Goal: Task Accomplishment & Management: Use online tool/utility

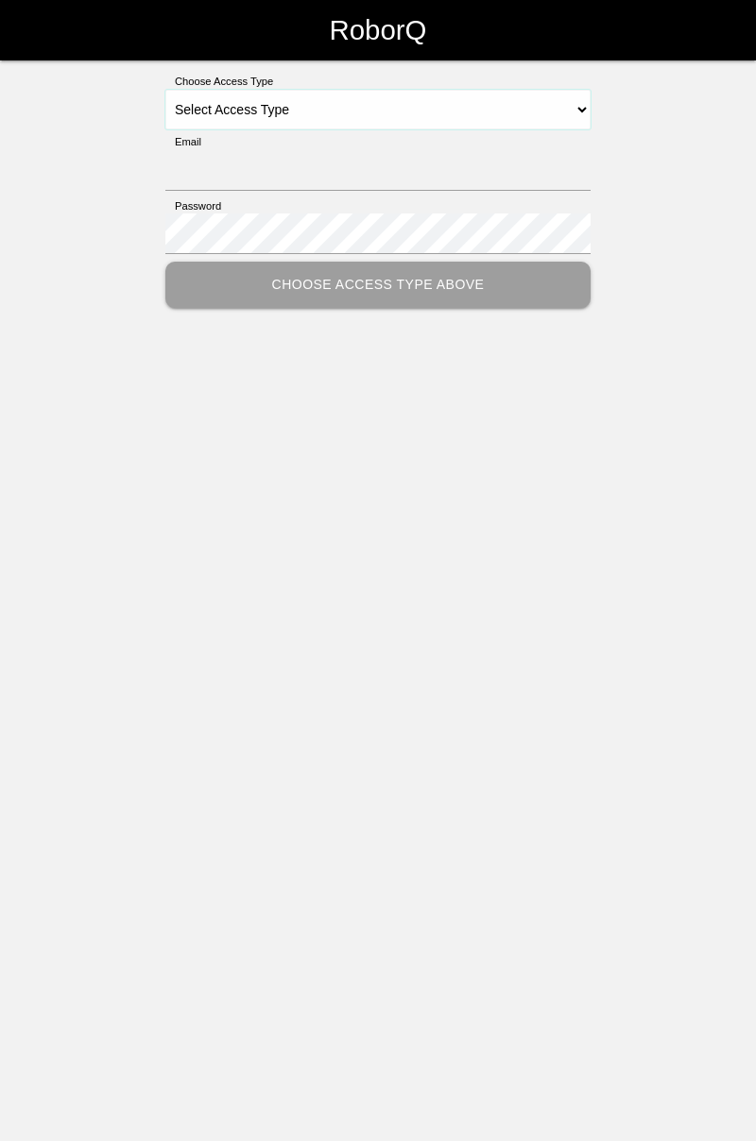
click at [576, 110] on select "Select Access Type Admin Customer Supervisor Worker" at bounding box center [377, 110] width 425 height 40
click at [559, 100] on select "Select Access Type Admin Customer Supervisor Worker" at bounding box center [377, 110] width 425 height 40
select select "Worker"
click at [165, 90] on select "Select Access Type Admin Customer Supervisor Worker" at bounding box center [377, 110] width 425 height 40
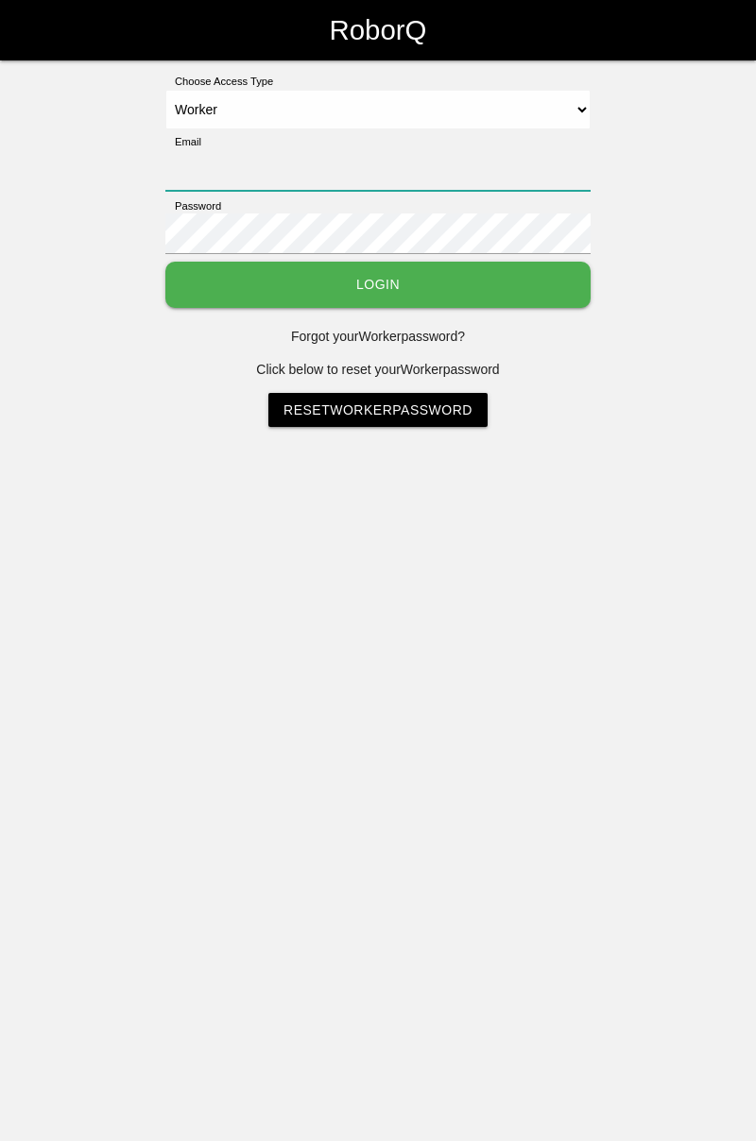
click at [402, 161] on input "Email" at bounding box center [377, 170] width 425 height 41
click at [316, 150] on input "Email" at bounding box center [377, 170] width 425 height 41
type input "[PERSON_NAME][EMAIL_ADDRESS][DOMAIN_NAME]"
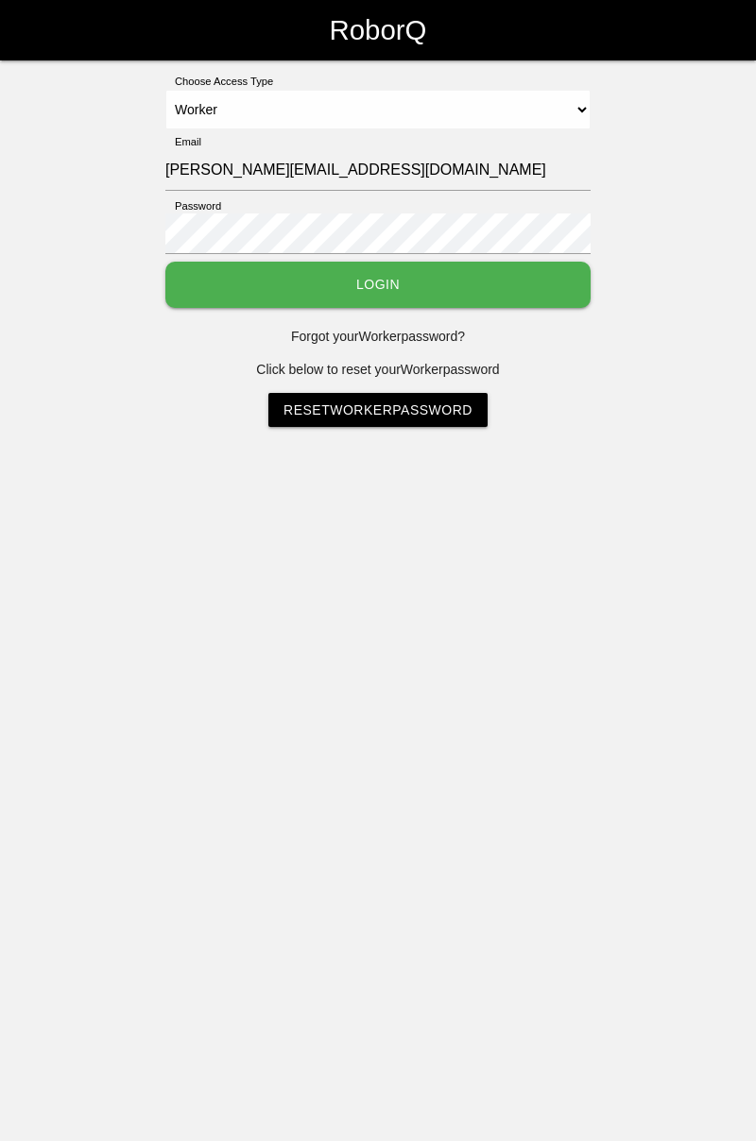
click at [165, 262] on button "Login" at bounding box center [377, 285] width 425 height 46
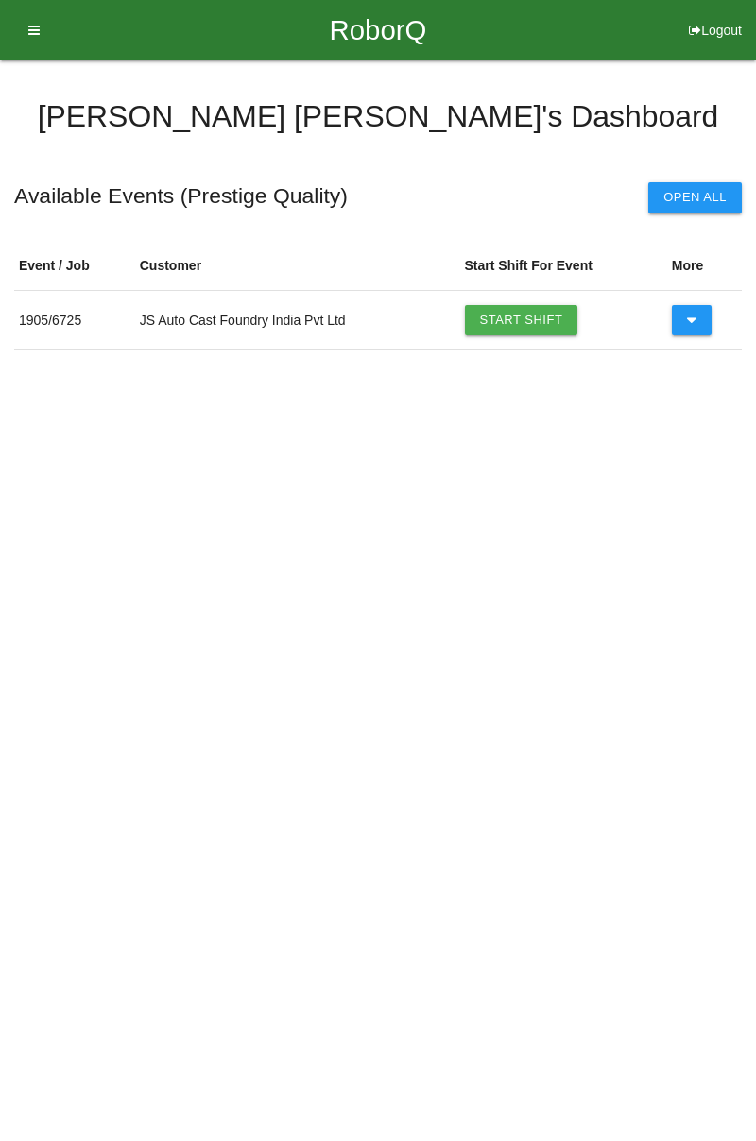
click at [543, 317] on link "Start Shift" at bounding box center [521, 320] width 113 height 30
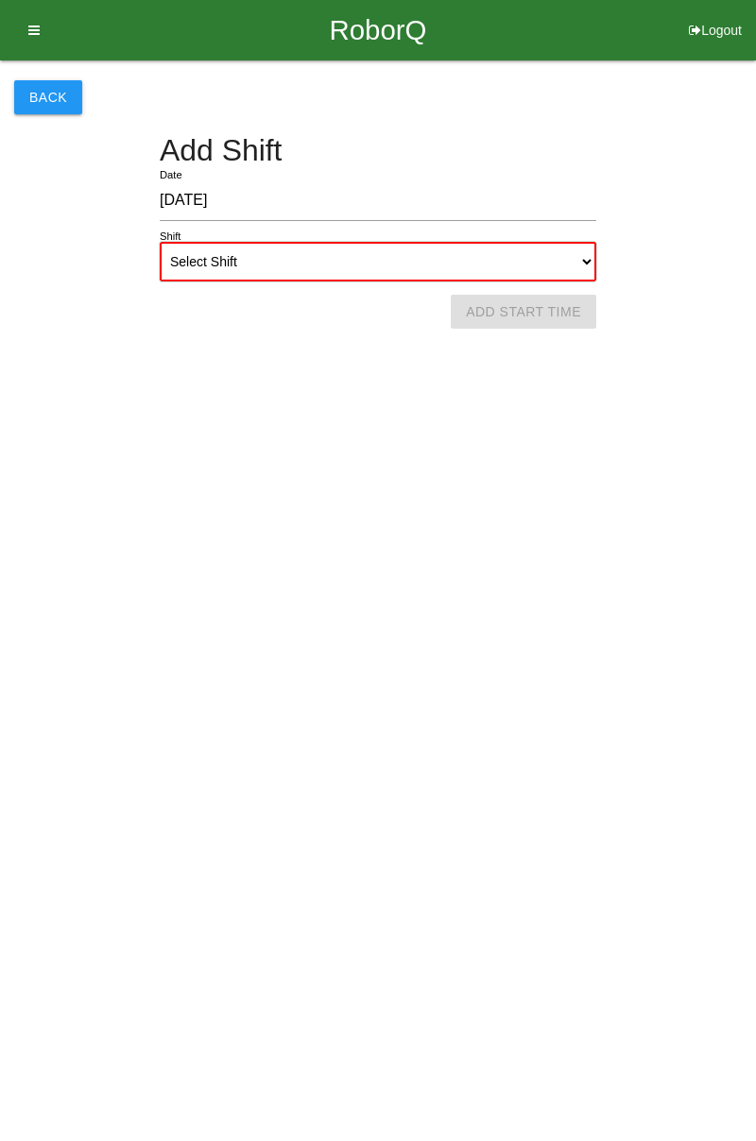
click at [580, 249] on select "Select Shift 1st Shift 2nd Shift 3rd Shift 4th Shift" at bounding box center [378, 262] width 437 height 40
select select "1"
click at [160, 242] on select "Select Shift 1st Shift 2nd Shift 3rd Shift 4th Shift" at bounding box center [378, 262] width 437 height 40
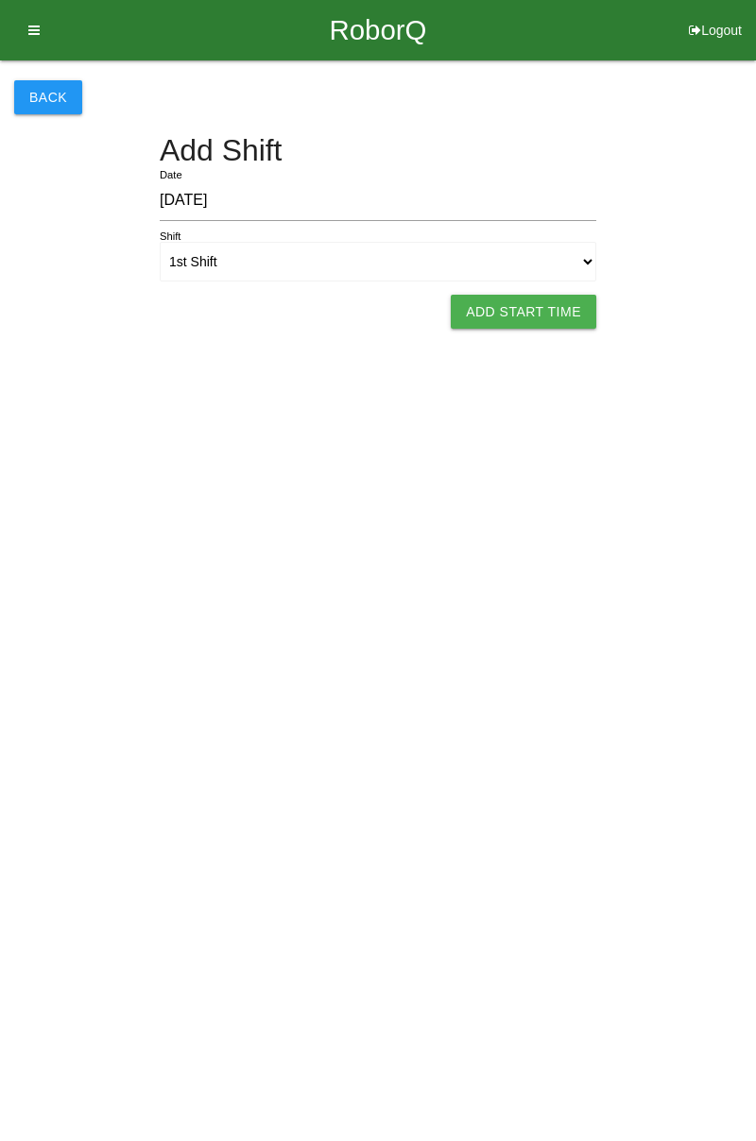
click at [552, 303] on button "Add Start Time" at bounding box center [524, 312] width 146 height 34
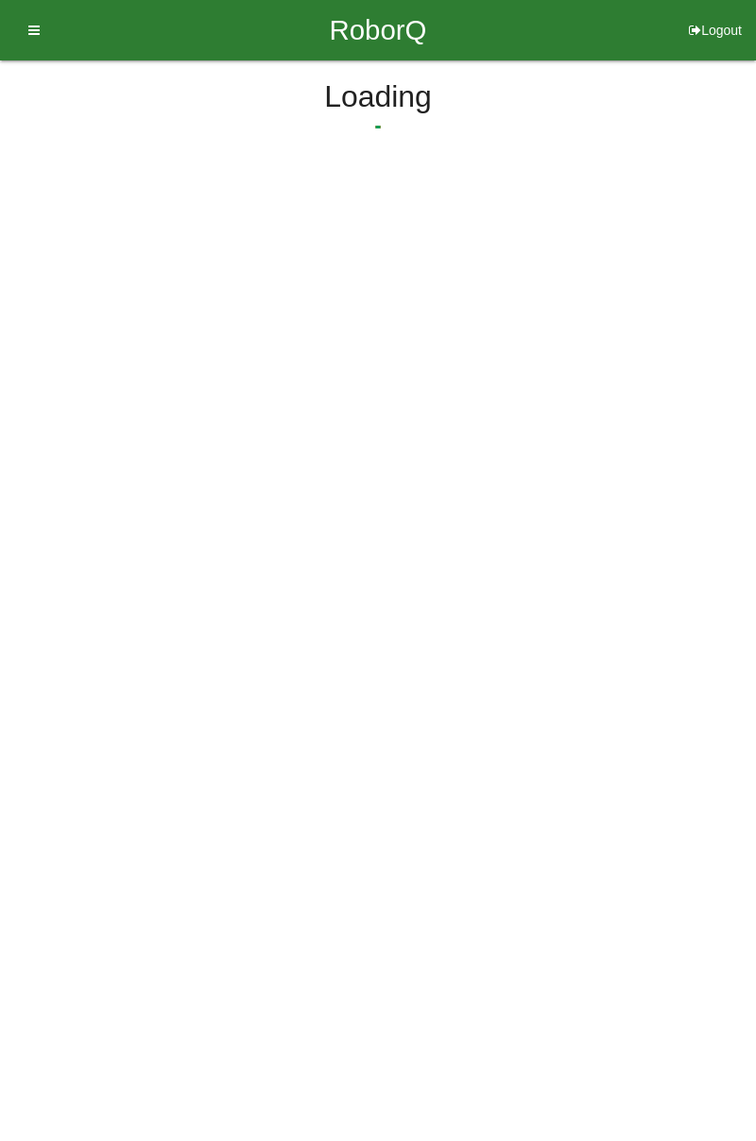
select select "7"
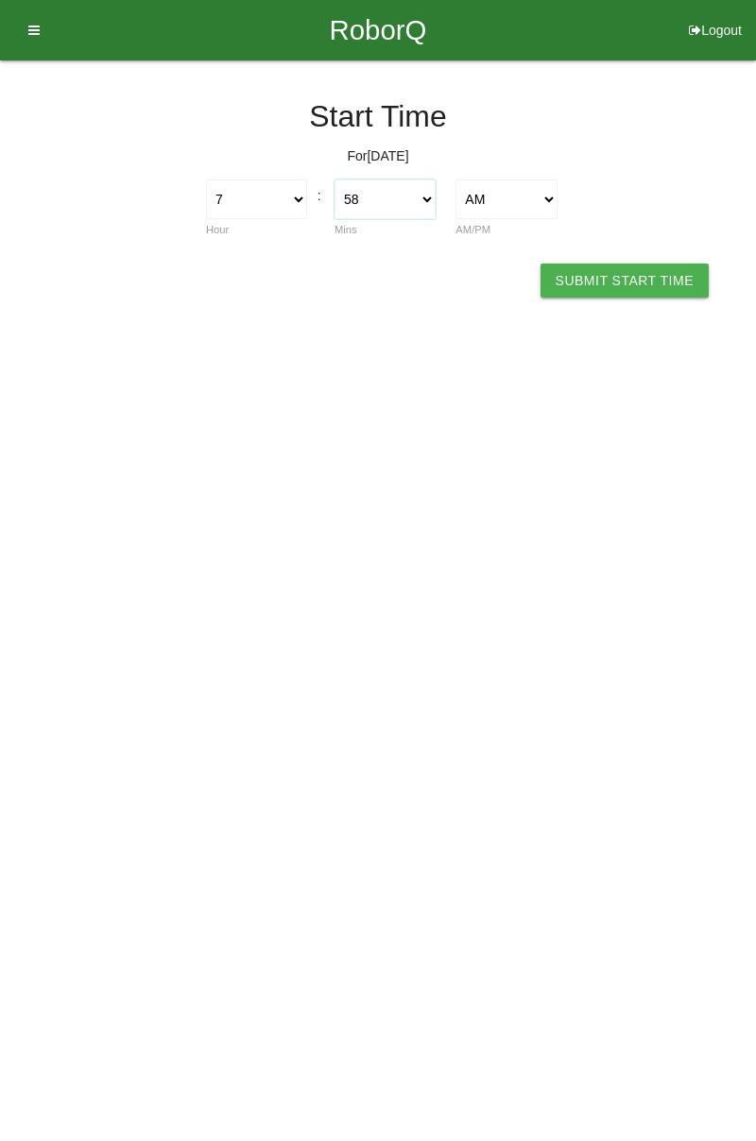
click at [429, 195] on select "00 01 02 03 04 05 06 07 08 09 10 11 12 13 14 15 16 17 18 19 20 21 22 23 24 25 2…" at bounding box center [384, 200] width 101 height 40
select select "0"
click at [334, 180] on select "00 01 02 03 04 05 06 07 08 09 10 11 12 13 14 15 16 17 18 19 20 21 22 23 24 25 2…" at bounding box center [384, 200] width 101 height 40
click at [644, 280] on button "Submit Start Time" at bounding box center [624, 281] width 168 height 34
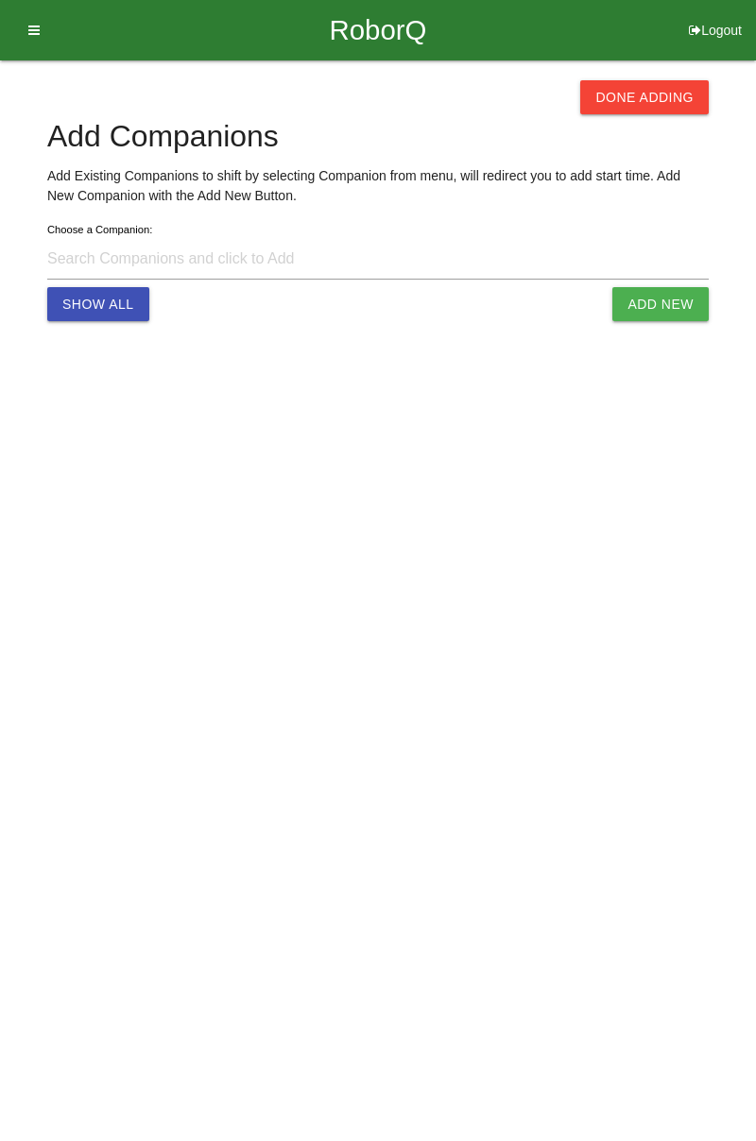
click at [684, 87] on button "Done Adding" at bounding box center [644, 97] width 128 height 34
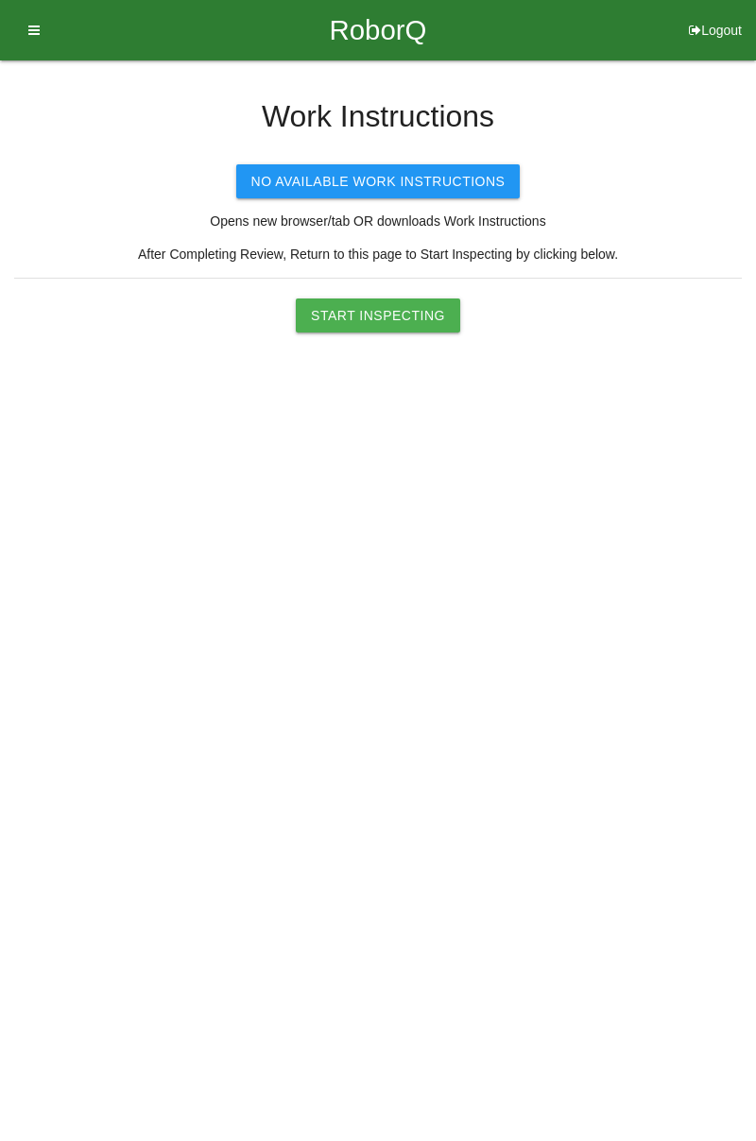
click at [406, 311] on button "Start Inspecting" at bounding box center [378, 316] width 164 height 34
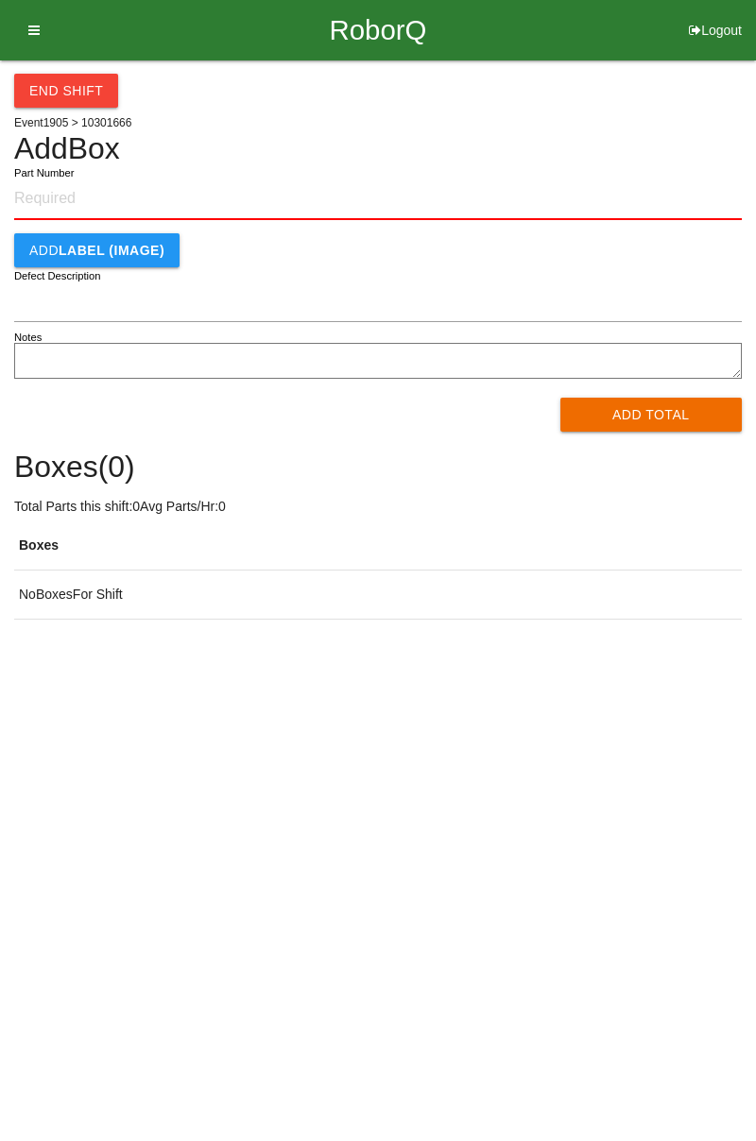
click at [58, 196] on input "Part Number" at bounding box center [378, 200] width 728 height 42
type input "0"
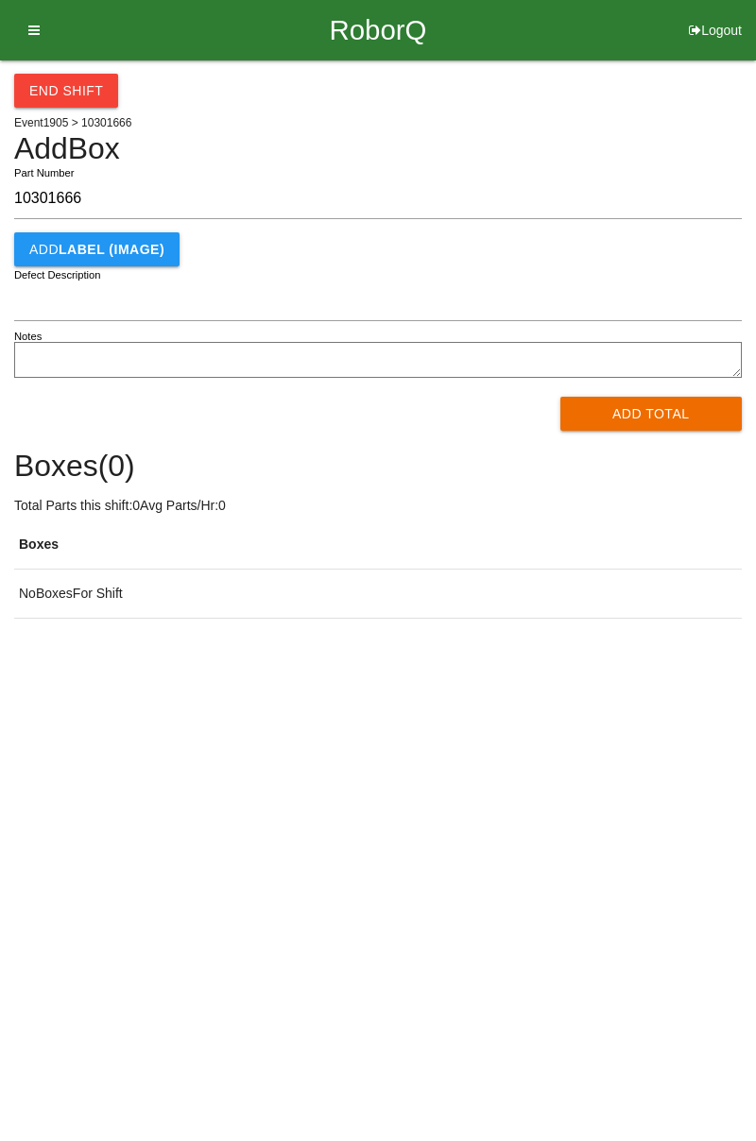
type input "10301666"
click at [665, 415] on button "Add Total" at bounding box center [651, 414] width 182 height 34
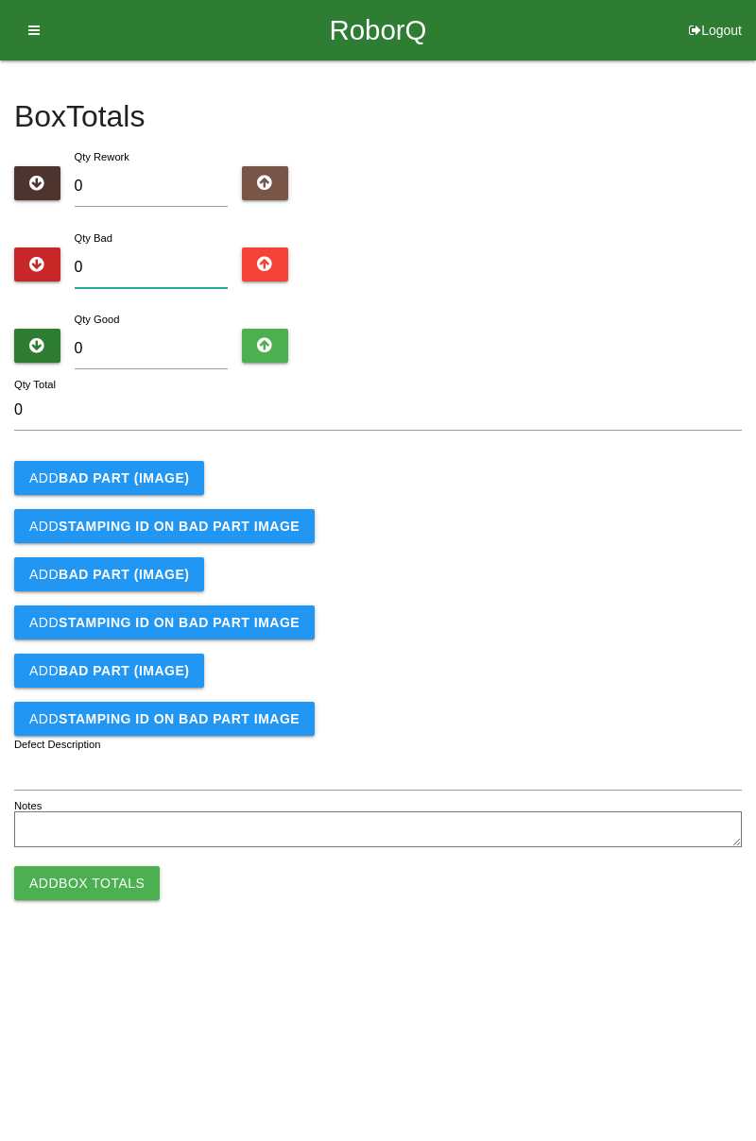
click at [160, 263] on input "0" at bounding box center [152, 268] width 154 height 41
type input "2"
click at [166, 344] on input "0" at bounding box center [152, 349] width 154 height 41
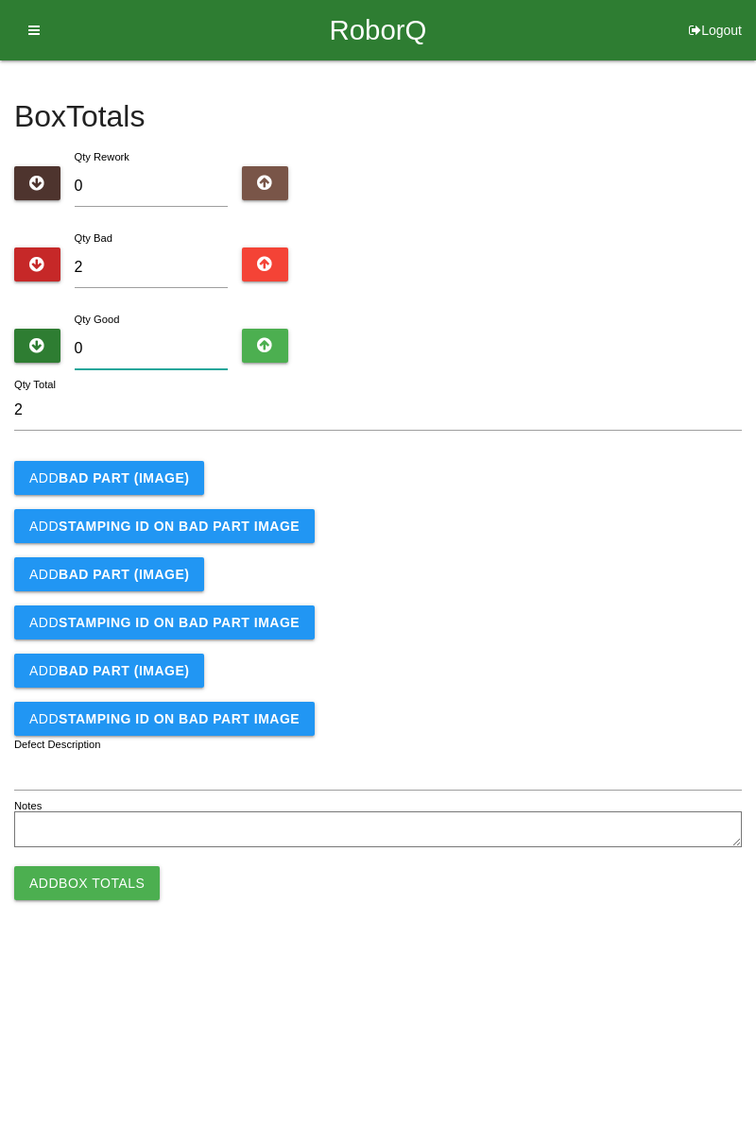
type input "8"
type input "10"
type input "82"
type input "84"
type input "82"
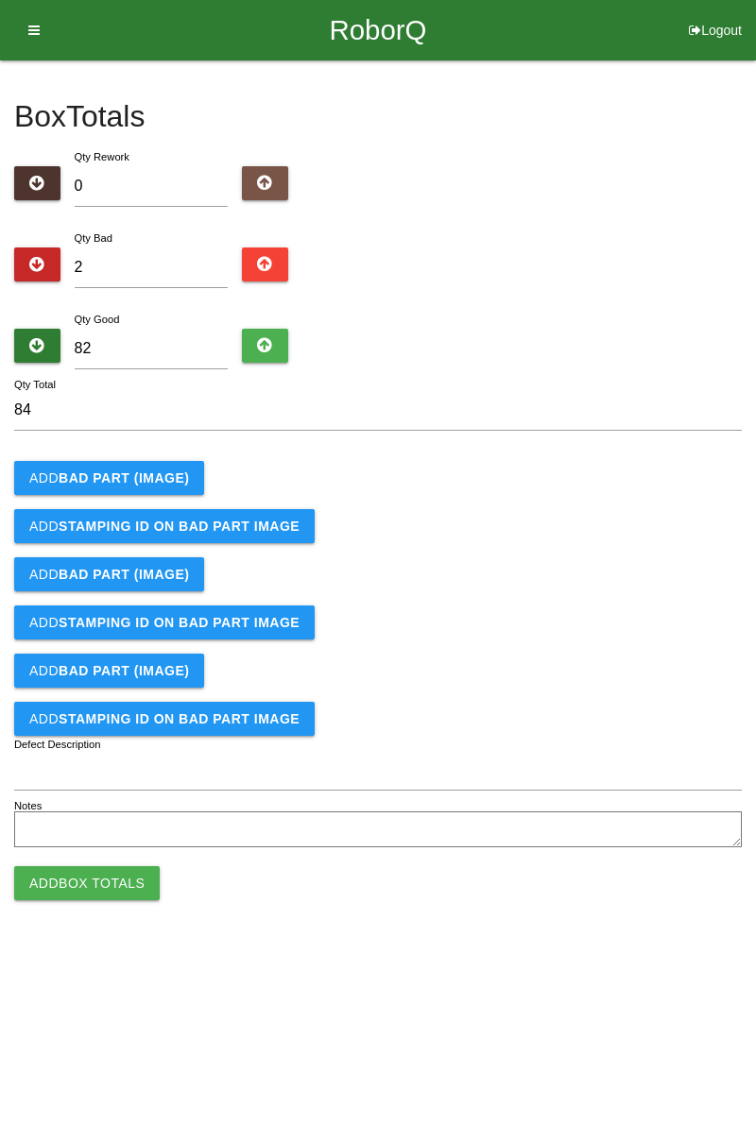
click at [148, 473] on b "BAD PART (IMAGE)" at bounding box center [124, 478] width 130 height 15
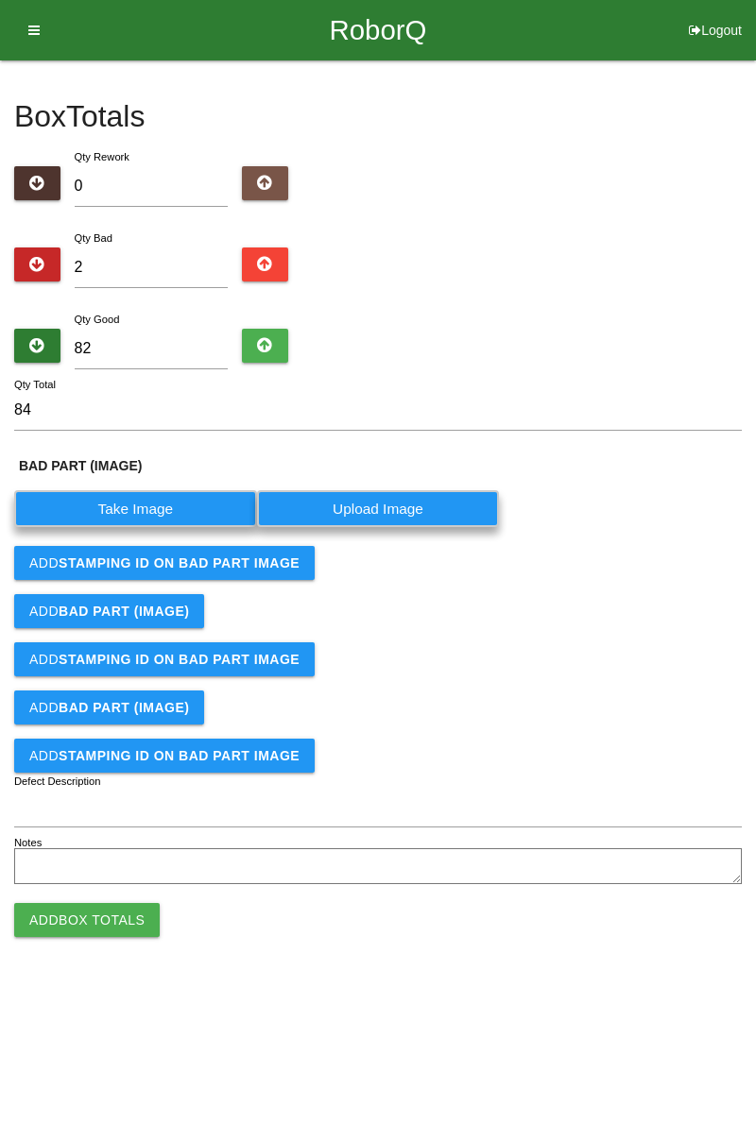
click at [158, 505] on label "Take Image" at bounding box center [135, 508] width 243 height 37
click at [0, 0] on \(IMAGE\) "Take Image" at bounding box center [0, 0] width 0 height 0
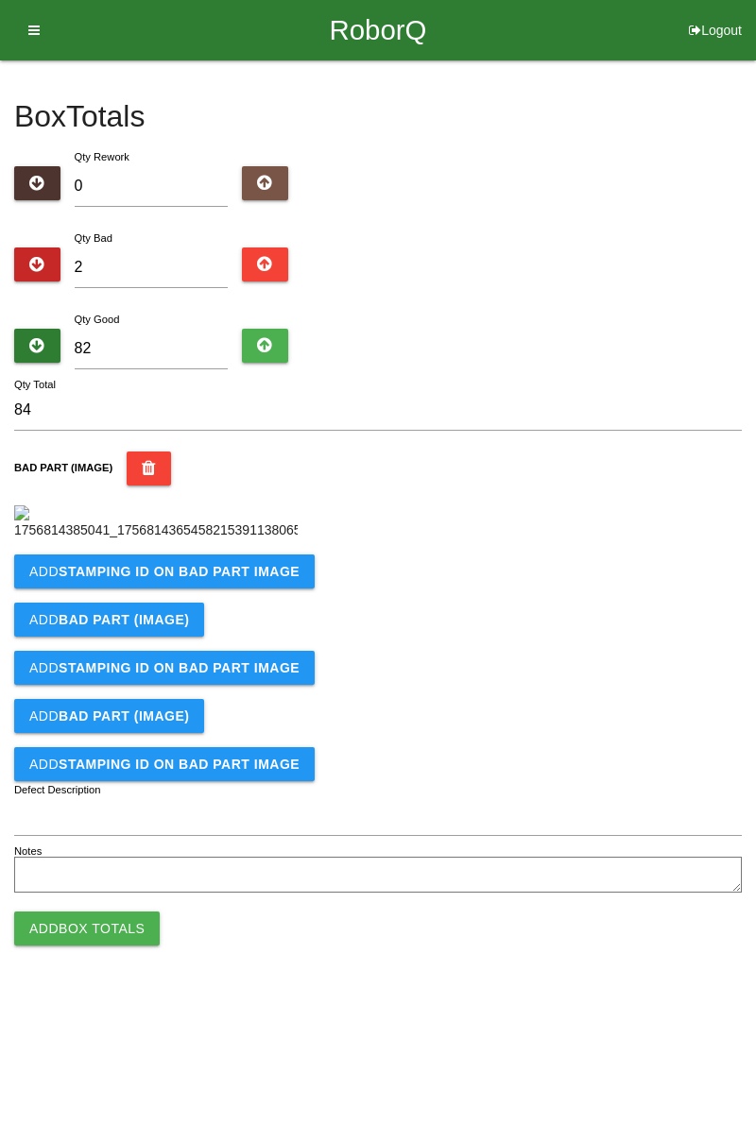
click at [219, 589] on button "Add STAMPING ID on BAD PART Image" at bounding box center [164, 572] width 300 height 34
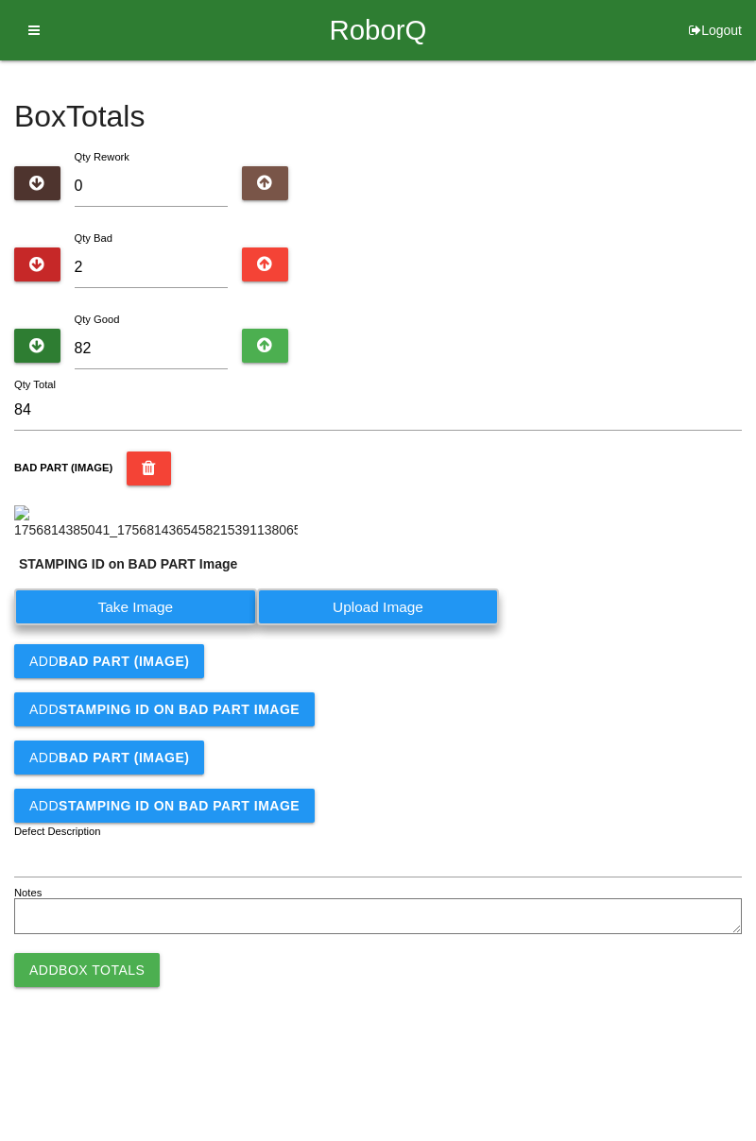
click at [177, 625] on label "Take Image" at bounding box center [135, 607] width 243 height 37
click at [0, 0] on PART "Take Image" at bounding box center [0, 0] width 0 height 0
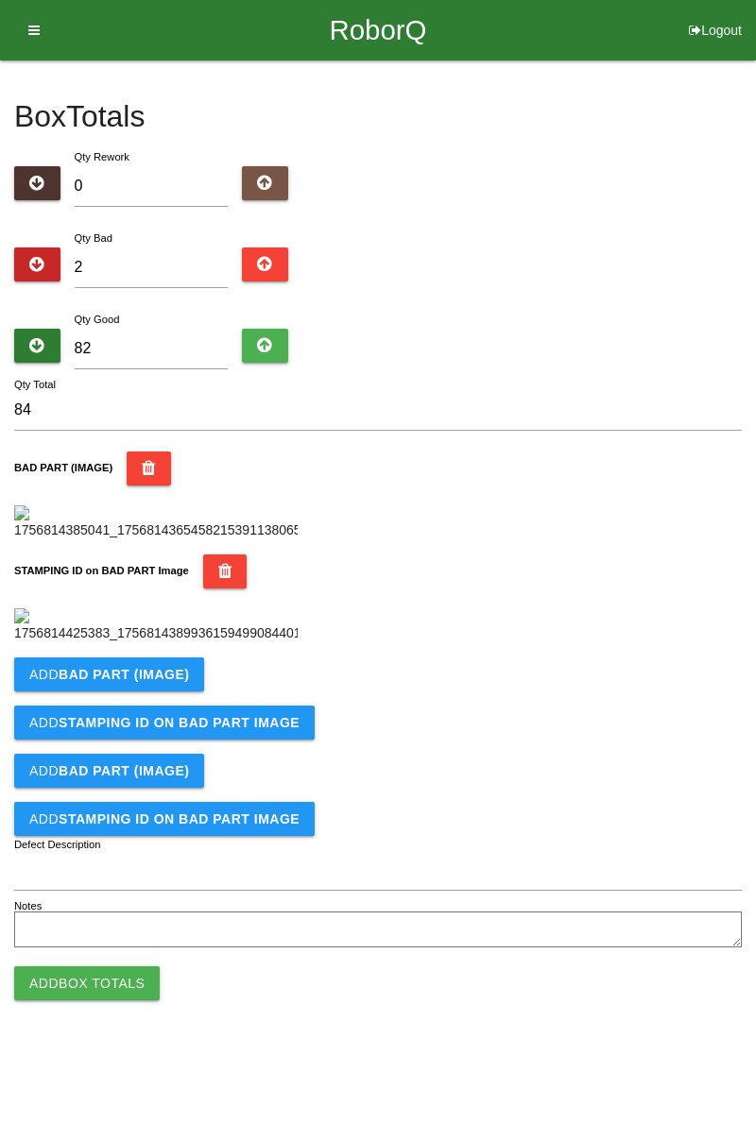
scroll to position [416, 0]
click at [149, 682] on b "BAD PART (IMAGE)" at bounding box center [124, 674] width 130 height 15
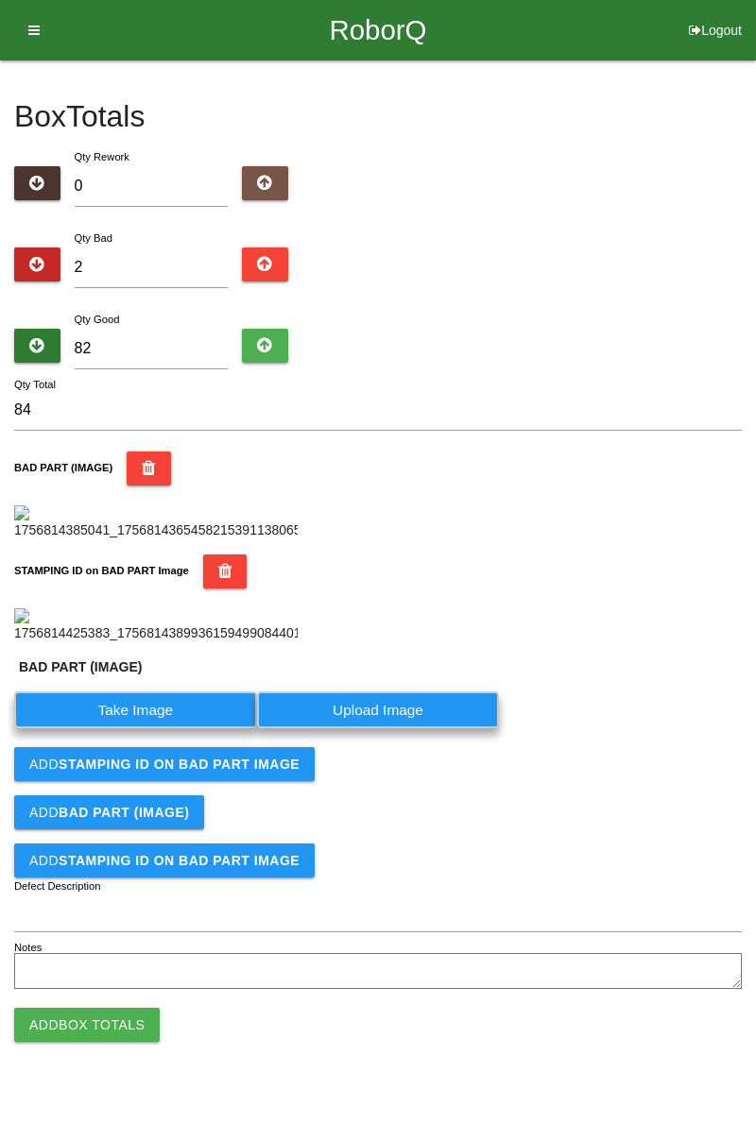
click at [171, 728] on label "Take Image" at bounding box center [135, 710] width 243 height 37
click at [0, 0] on \(IMAGE\) "Take Image" at bounding box center [0, 0] width 0 height 0
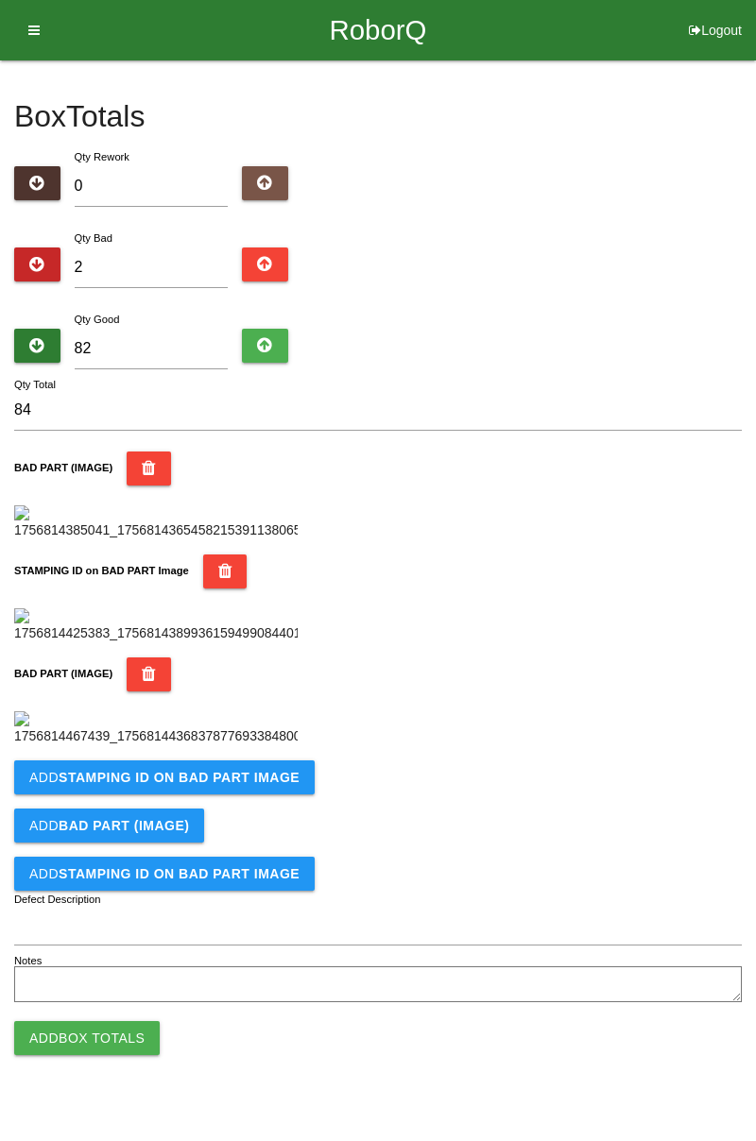
scroll to position [726, 0]
click at [234, 785] on b "STAMPING ID on BAD PART Image" at bounding box center [179, 777] width 241 height 15
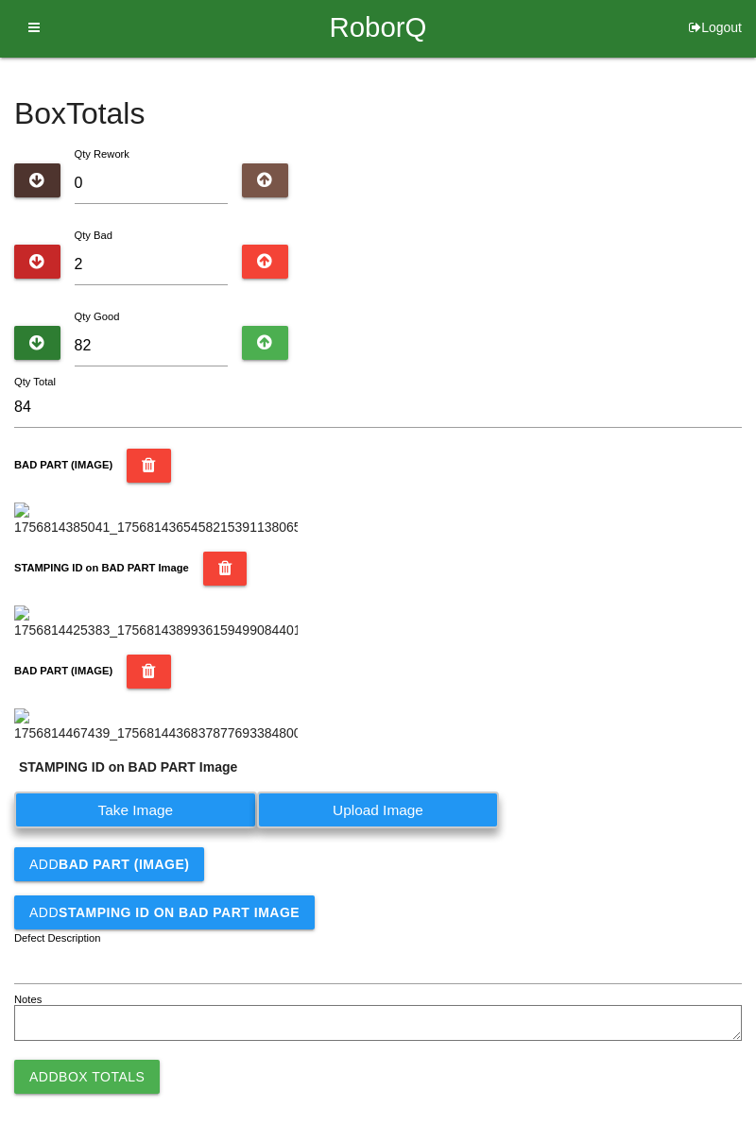
click at [176, 829] on label "Take Image" at bounding box center [135, 810] width 243 height 37
click at [0, 0] on PART "Take Image" at bounding box center [0, 0] width 0 height 0
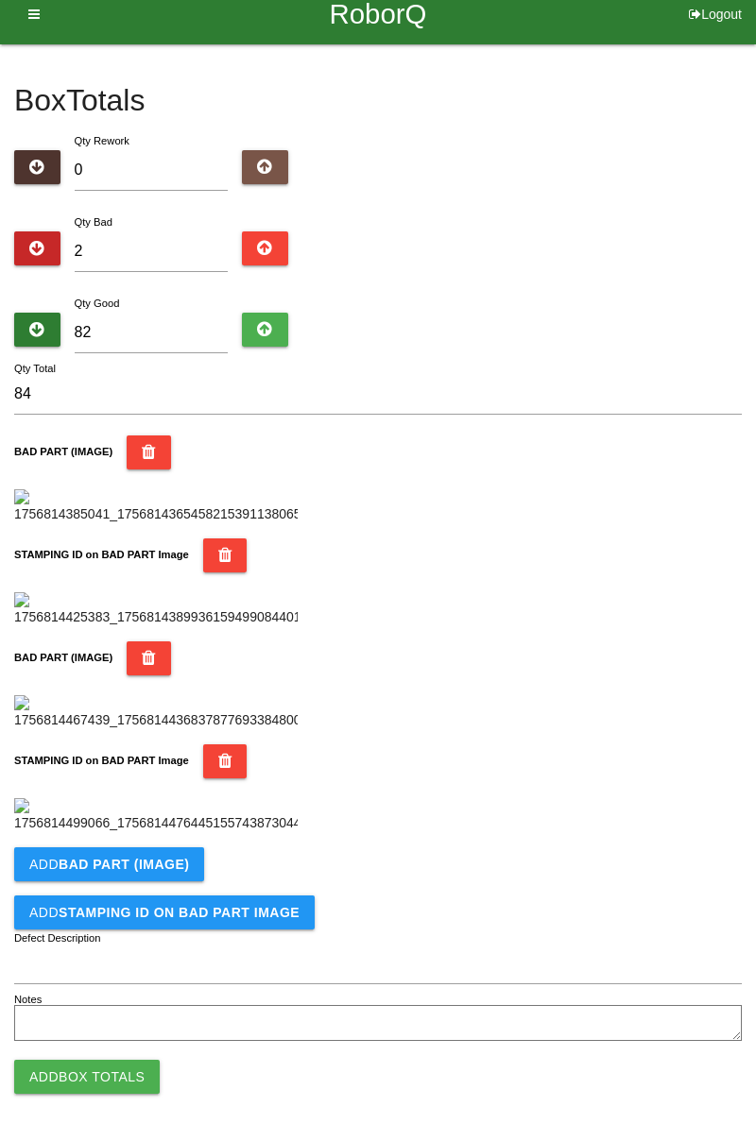
scroll to position [1036, 0]
click at [122, 1072] on button "Add Box Totals" at bounding box center [87, 1077] width 146 height 34
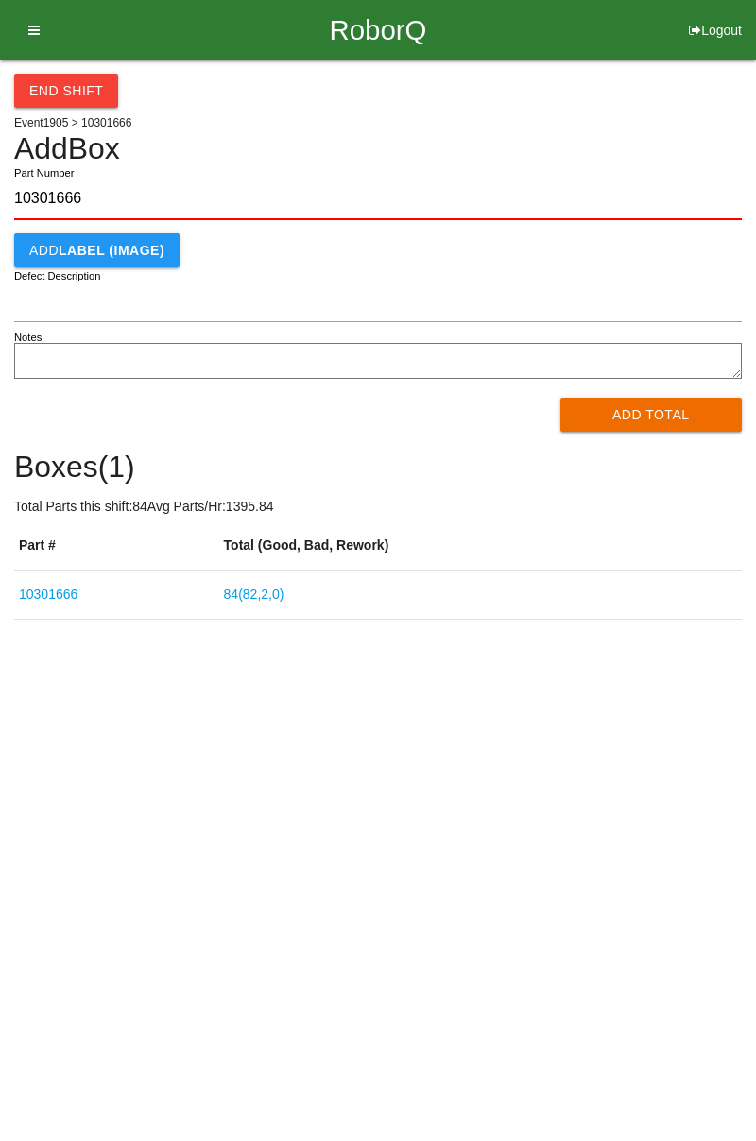
type input "10301666"
